Goal: Task Accomplishment & Management: Use online tool/utility

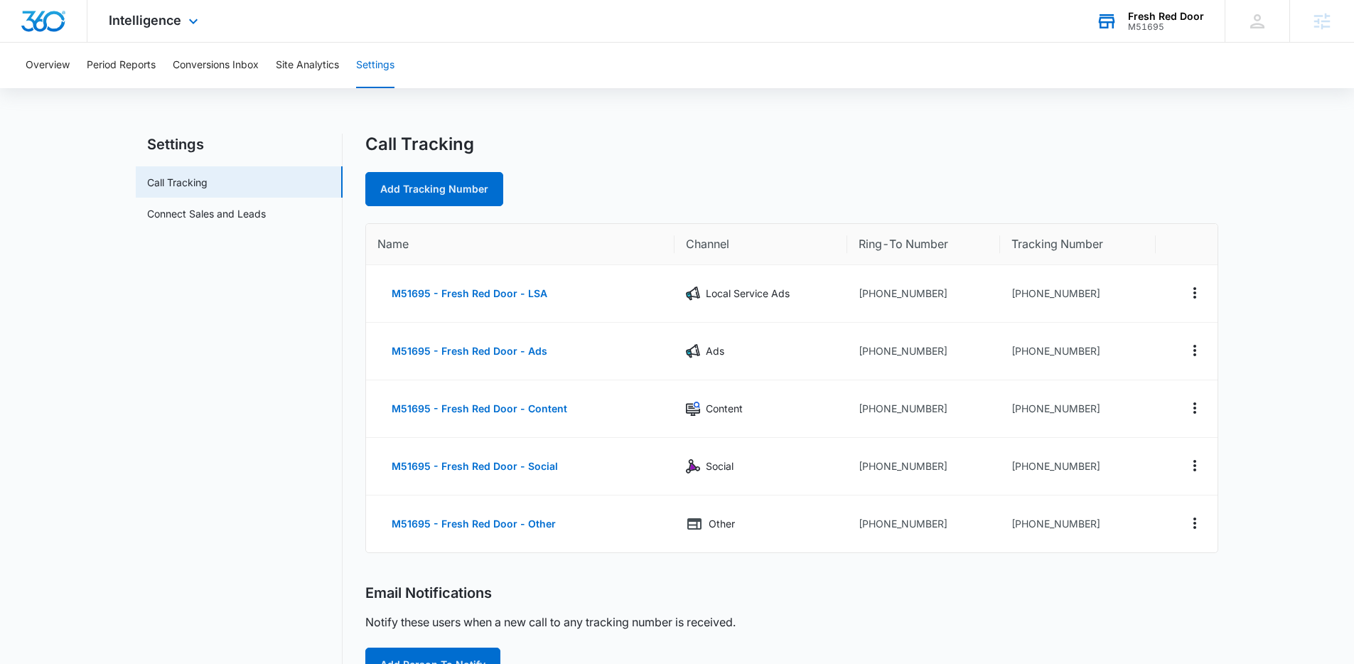
click at [1191, 23] on div "M51695" at bounding box center [1166, 27] width 76 height 10
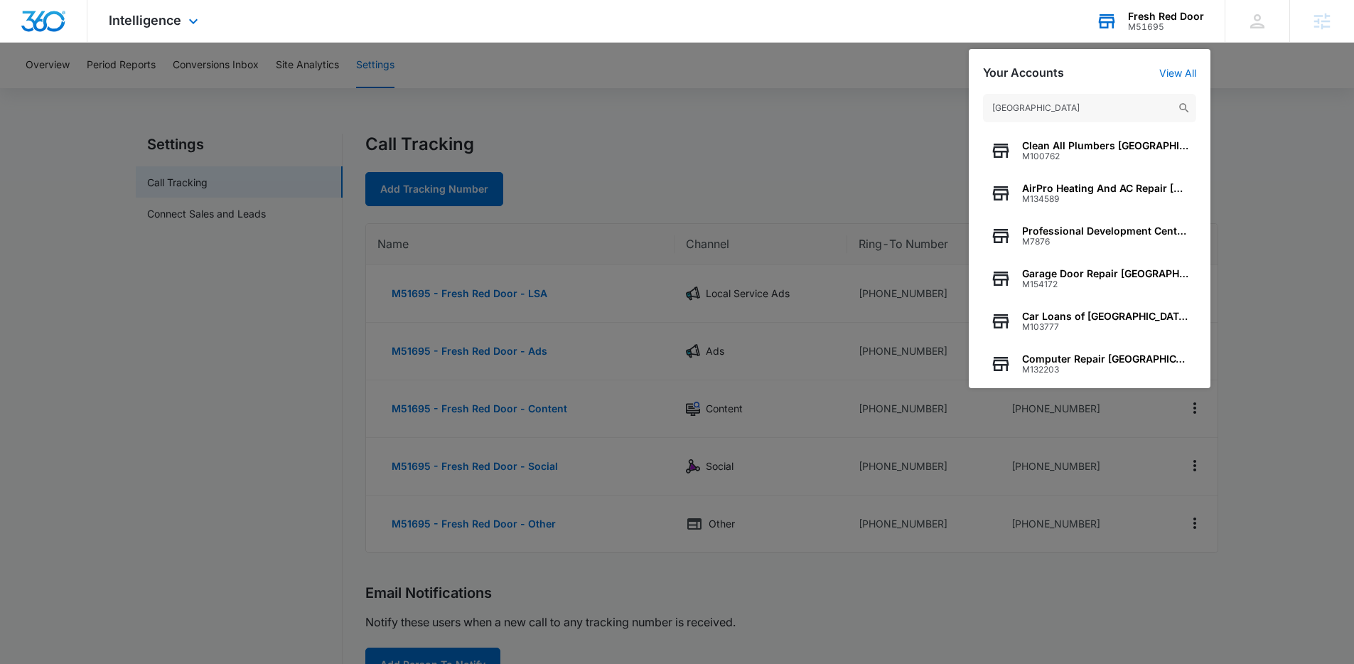
click at [1076, 110] on input "[GEOGRAPHIC_DATA]" at bounding box center [1089, 108] width 213 height 28
type input "screenmobile"
click at [1113, 191] on span "Screenmobile of [GEOGRAPHIC_DATA]" at bounding box center [1105, 188] width 167 height 11
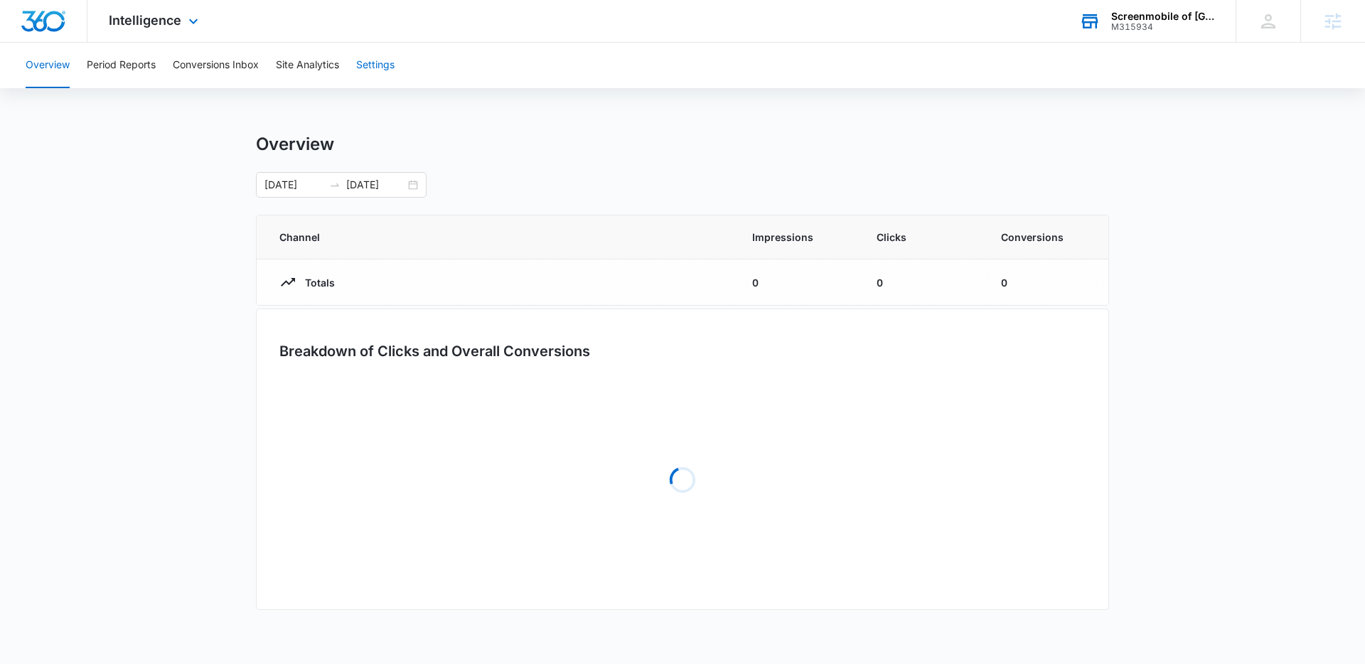
click at [377, 70] on button "Settings" at bounding box center [375, 65] width 38 height 45
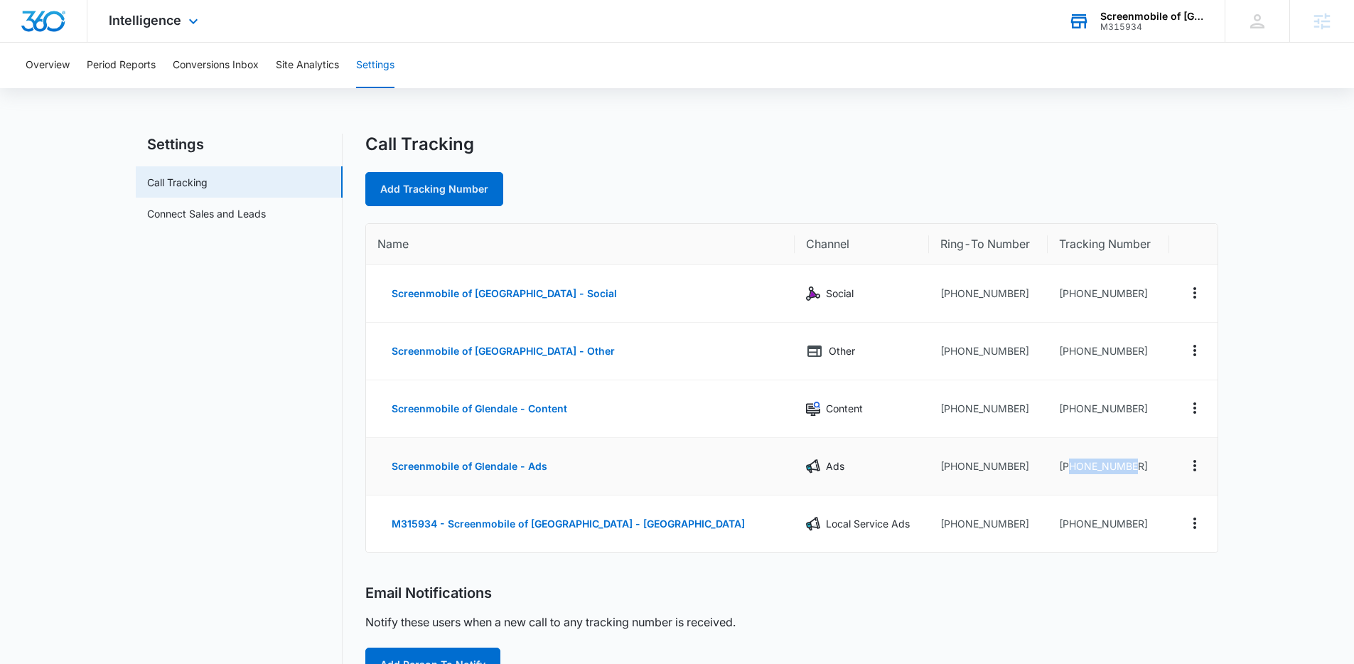
drag, startPoint x: 1118, startPoint y: 471, endPoint x: 1033, endPoint y: 472, distance: 84.6
click at [1048, 472] on td "[PHONE_NUMBER]" at bounding box center [1109, 467] width 122 height 58
copy td "6232500383"
click at [879, 168] on div "Call Tracking Add Tracking Number" at bounding box center [791, 170] width 853 height 73
